Goal: Use online tool/utility: Utilize a website feature to perform a specific function

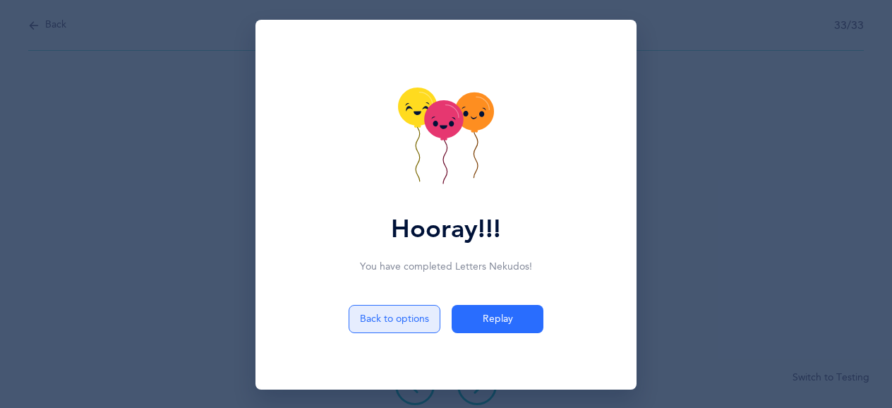
click at [393, 319] on button "Back to options" at bounding box center [395, 319] width 92 height 28
select select "single"
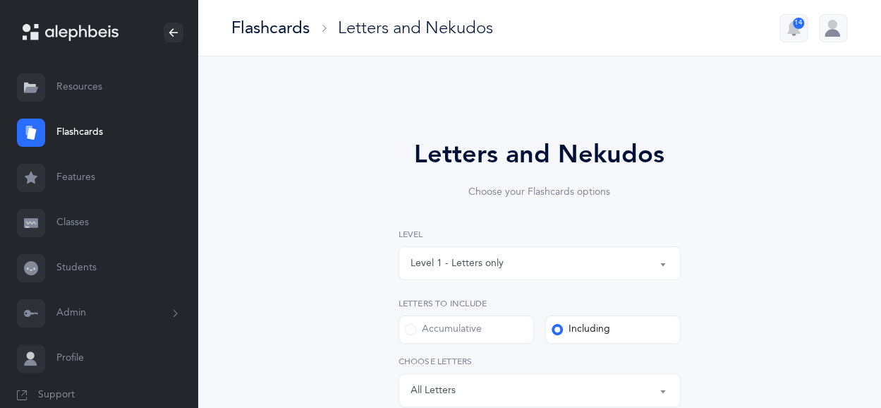
click at [74, 176] on link "Features" at bounding box center [99, 177] width 198 height 45
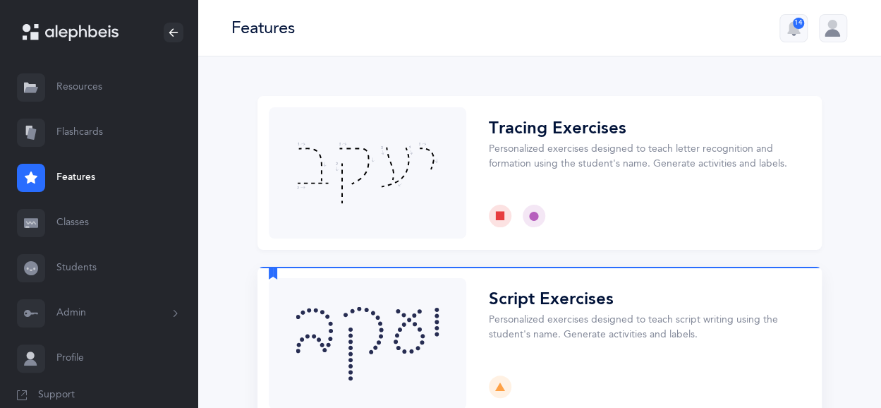
click at [553, 301] on button "Choose" at bounding box center [540, 344] width 565 height 154
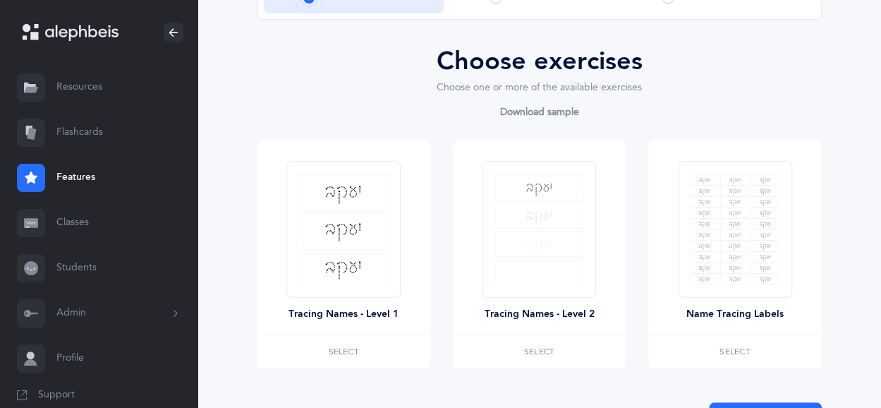
scroll to position [128, 0]
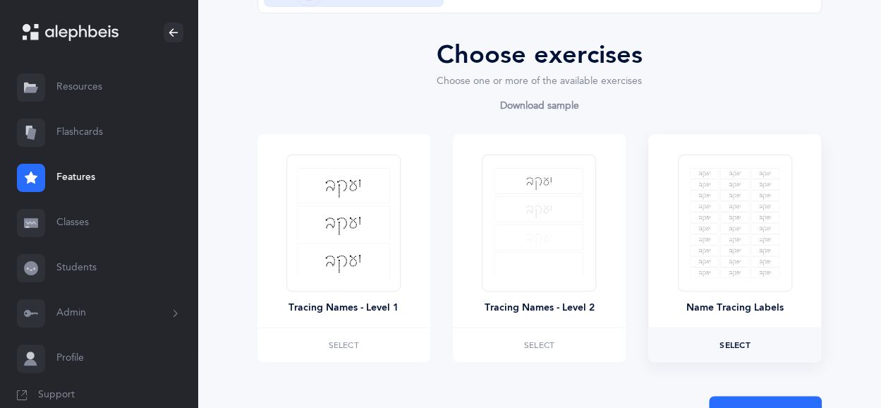
click at [742, 346] on span "Select" at bounding box center [735, 345] width 30 height 8
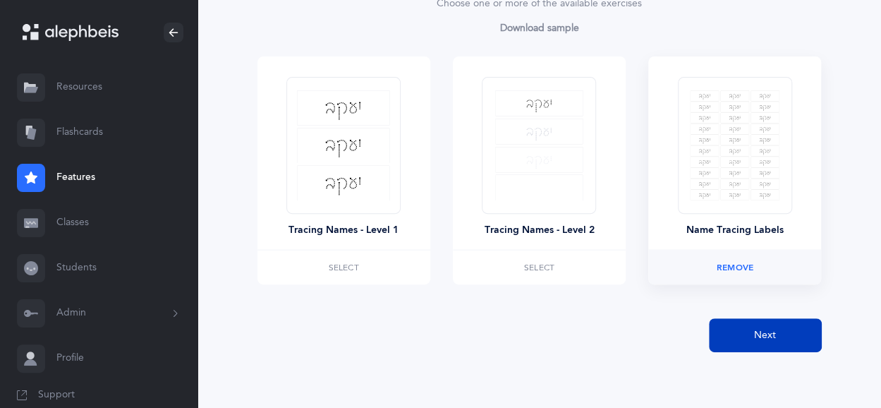
click at [768, 324] on button "Next" at bounding box center [765, 335] width 113 height 34
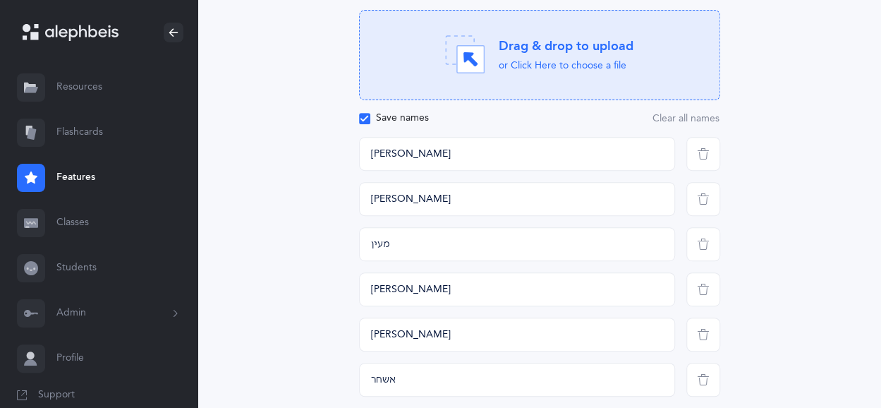
scroll to position [224, 0]
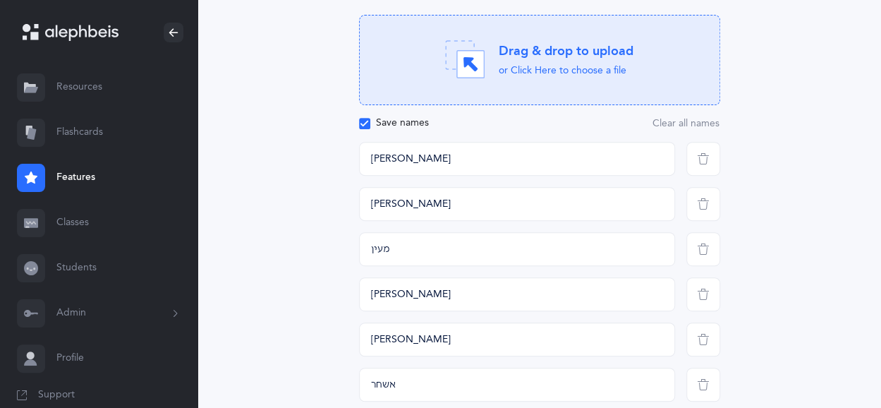
click at [471, 61] on icon at bounding box center [471, 65] width 28 height 28
click at [472, 68] on icon at bounding box center [470, 64] width 13 height 13
click at [454, 49] on icon at bounding box center [465, 60] width 40 height 40
drag, startPoint x: 497, startPoint y: 157, endPoint x: 490, endPoint y: 99, distance: 59.0
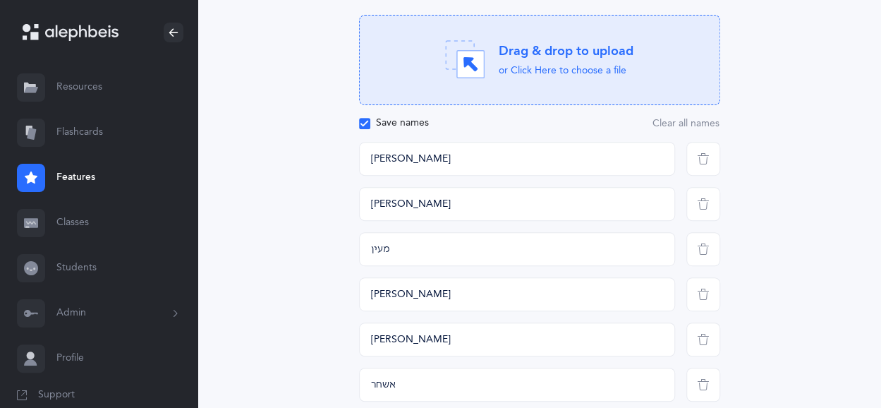
click at [459, 54] on icon at bounding box center [471, 65] width 28 height 28
click at [472, 168] on input "[PERSON_NAME]" at bounding box center [517, 159] width 316 height 34
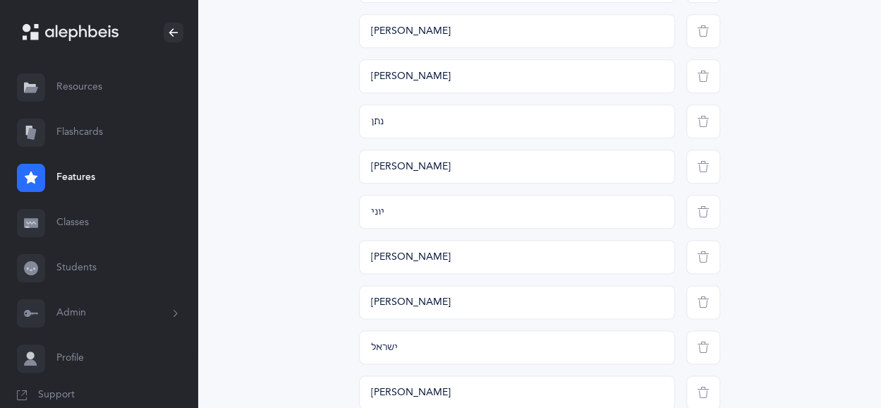
scroll to position [1042, 0]
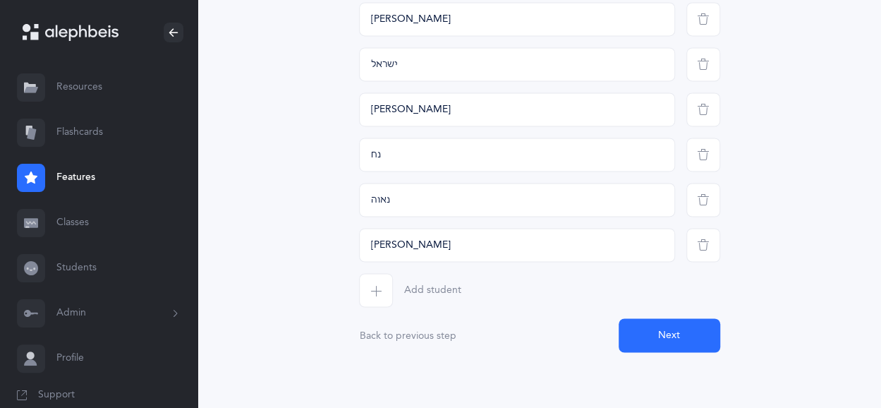
click at [665, 322] on button "Next" at bounding box center [670, 335] width 102 height 34
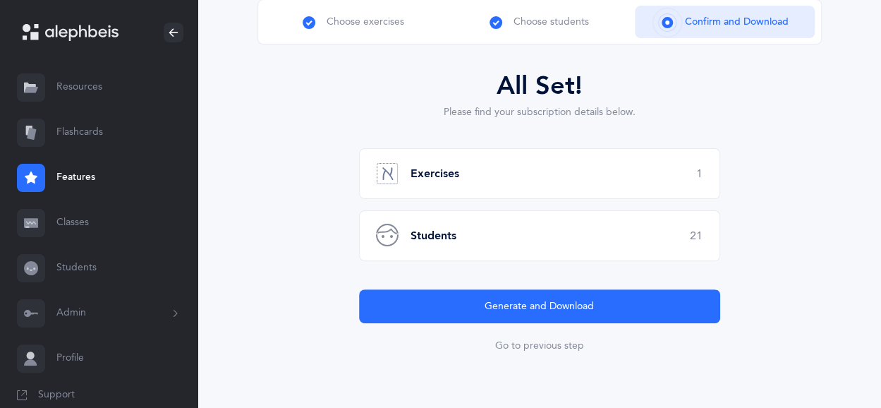
scroll to position [96, 0]
click at [701, 21] on span "Confirm and Download" at bounding box center [736, 23] width 104 height 15
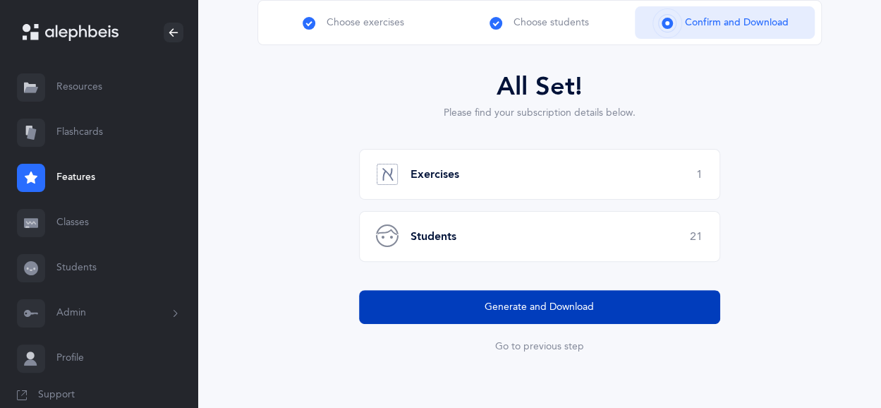
click at [541, 306] on span "Generate and Download" at bounding box center [539, 307] width 109 height 15
